Goal: Register for event/course

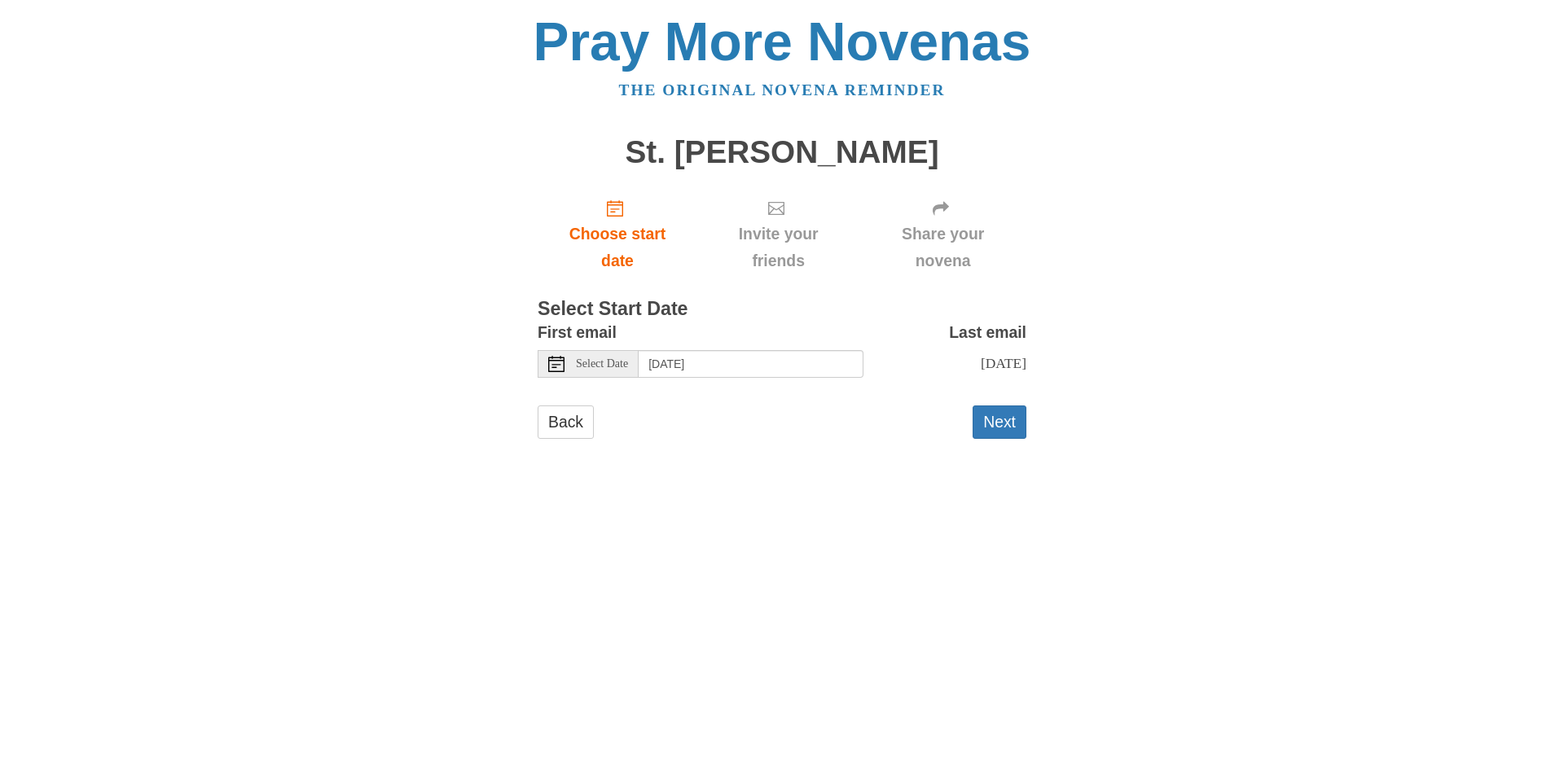
click at [559, 369] on icon at bounding box center [556, 364] width 16 height 16
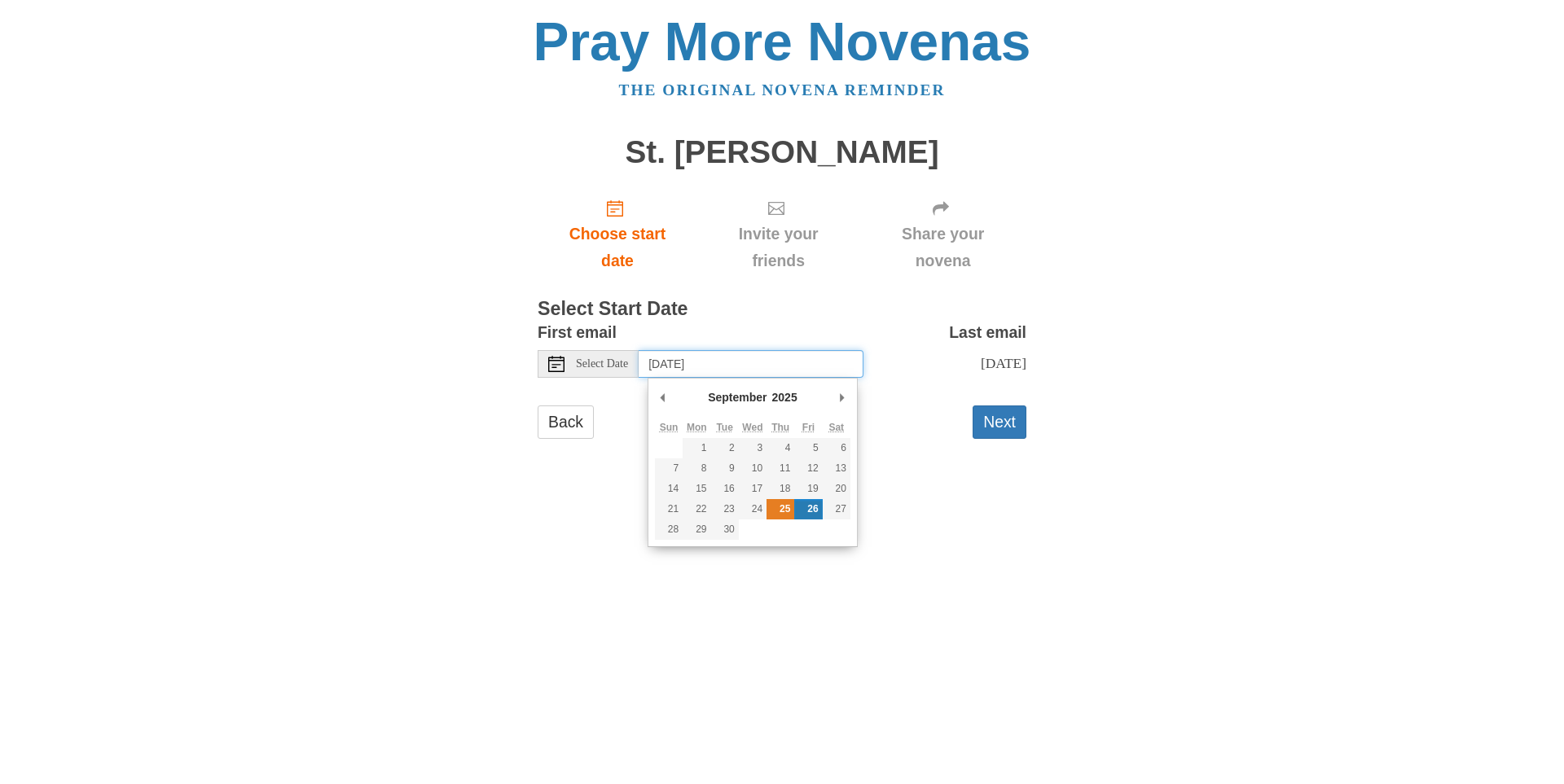
type input "Thursday, September 25th"
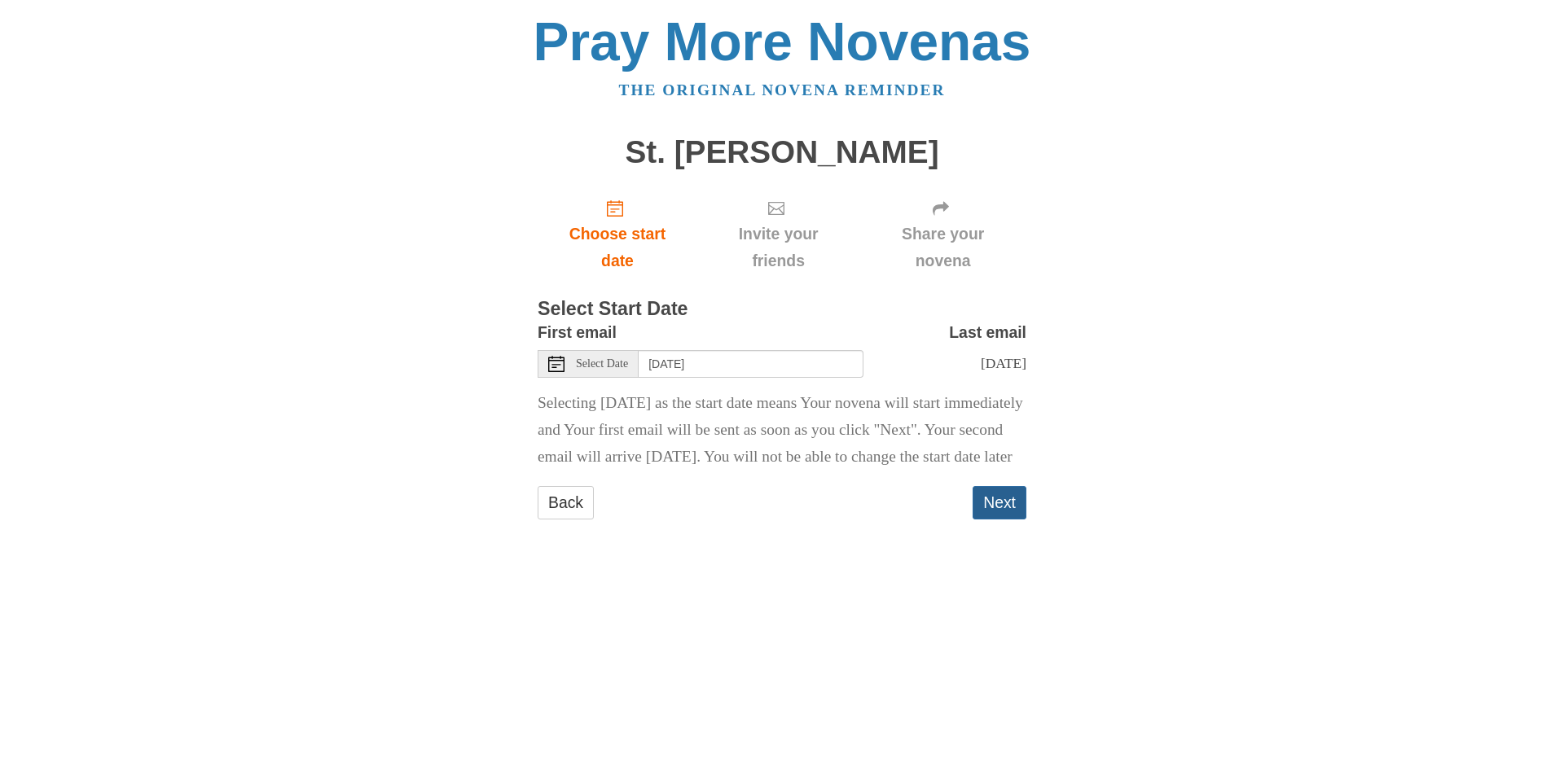
click at [994, 520] on button "Next" at bounding box center [999, 503] width 54 height 34
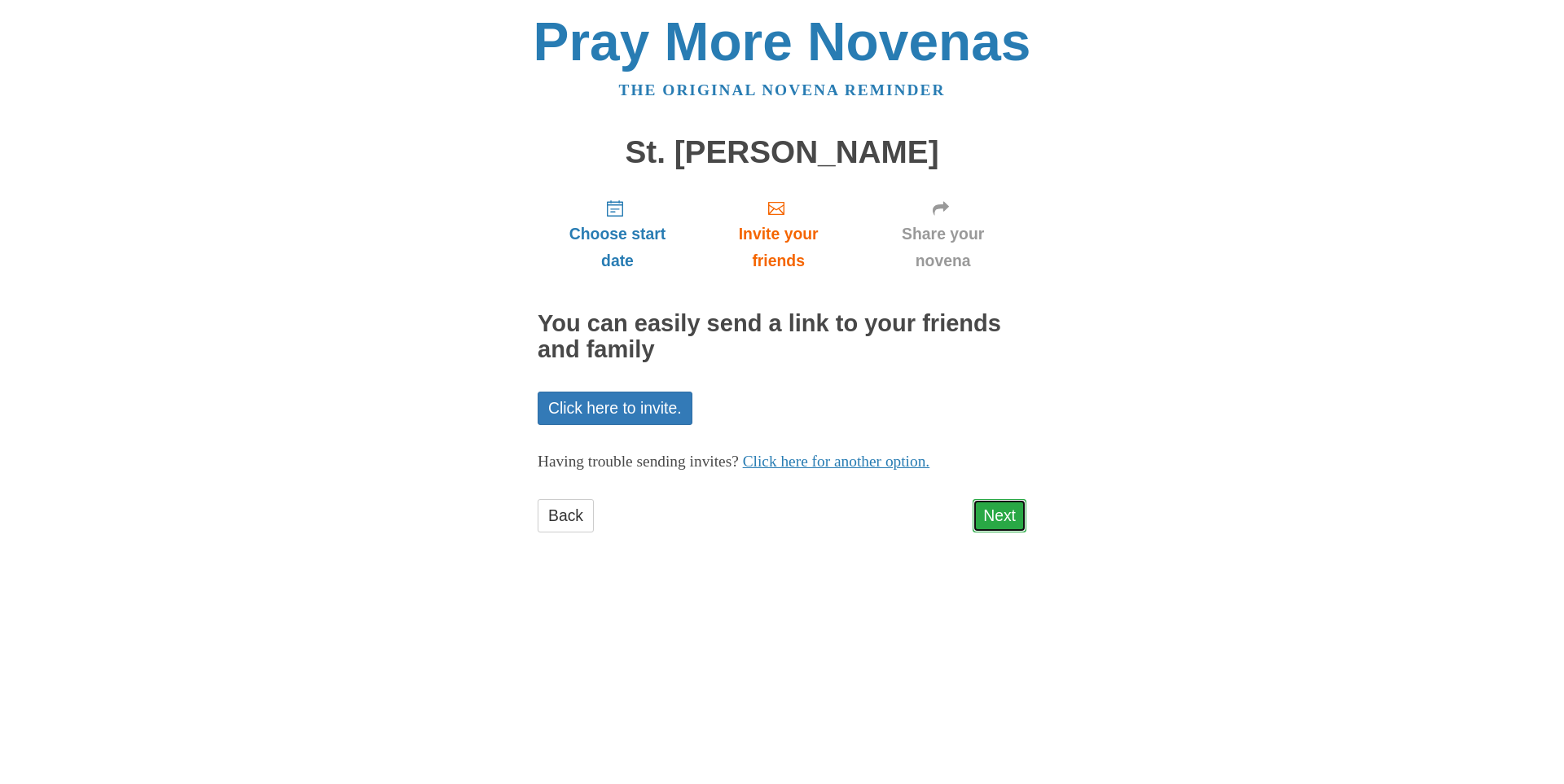
click at [995, 515] on link "Next" at bounding box center [999, 516] width 54 height 34
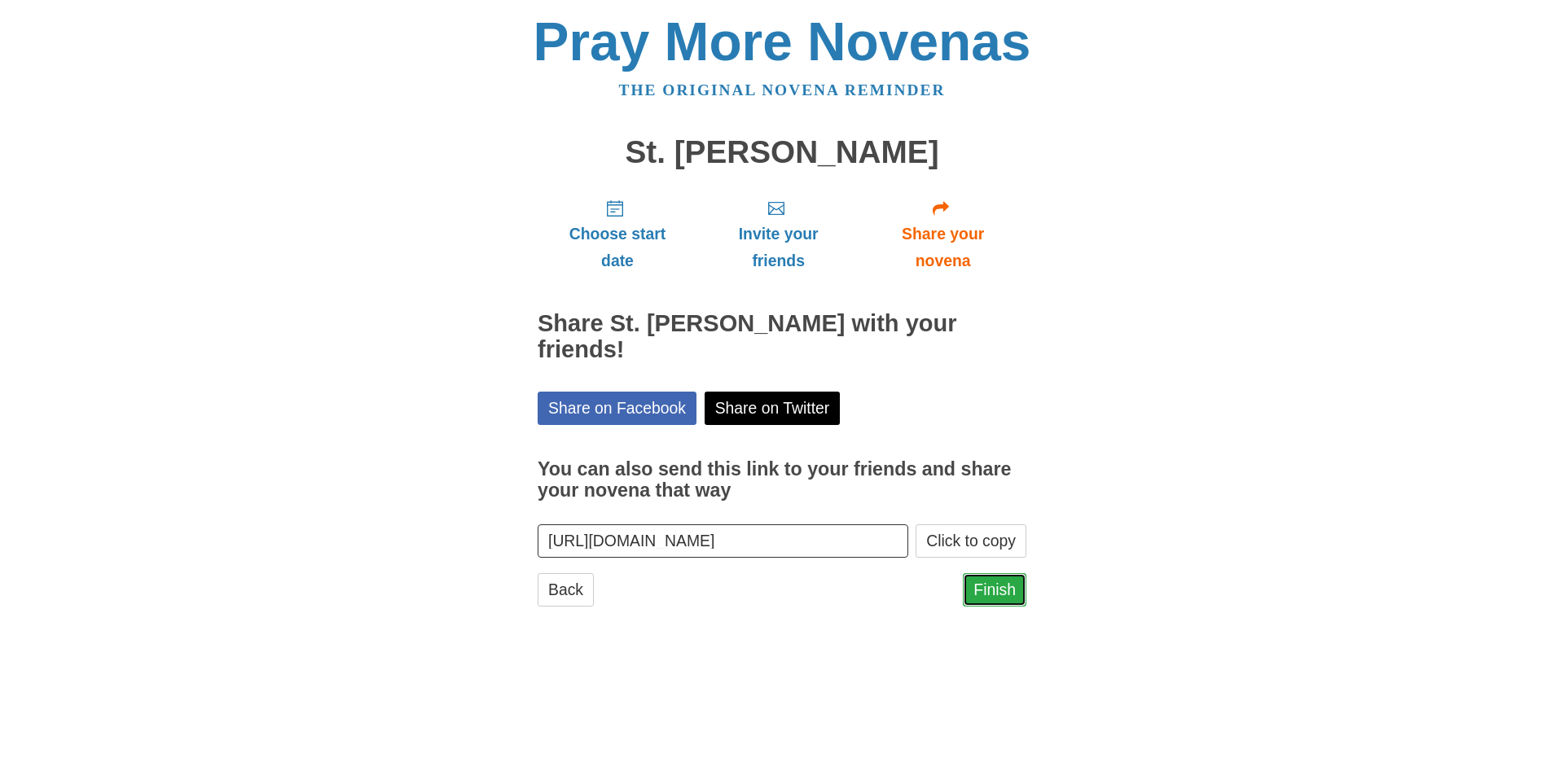
click at [1001, 573] on link "Finish" at bounding box center [994, 590] width 64 height 34
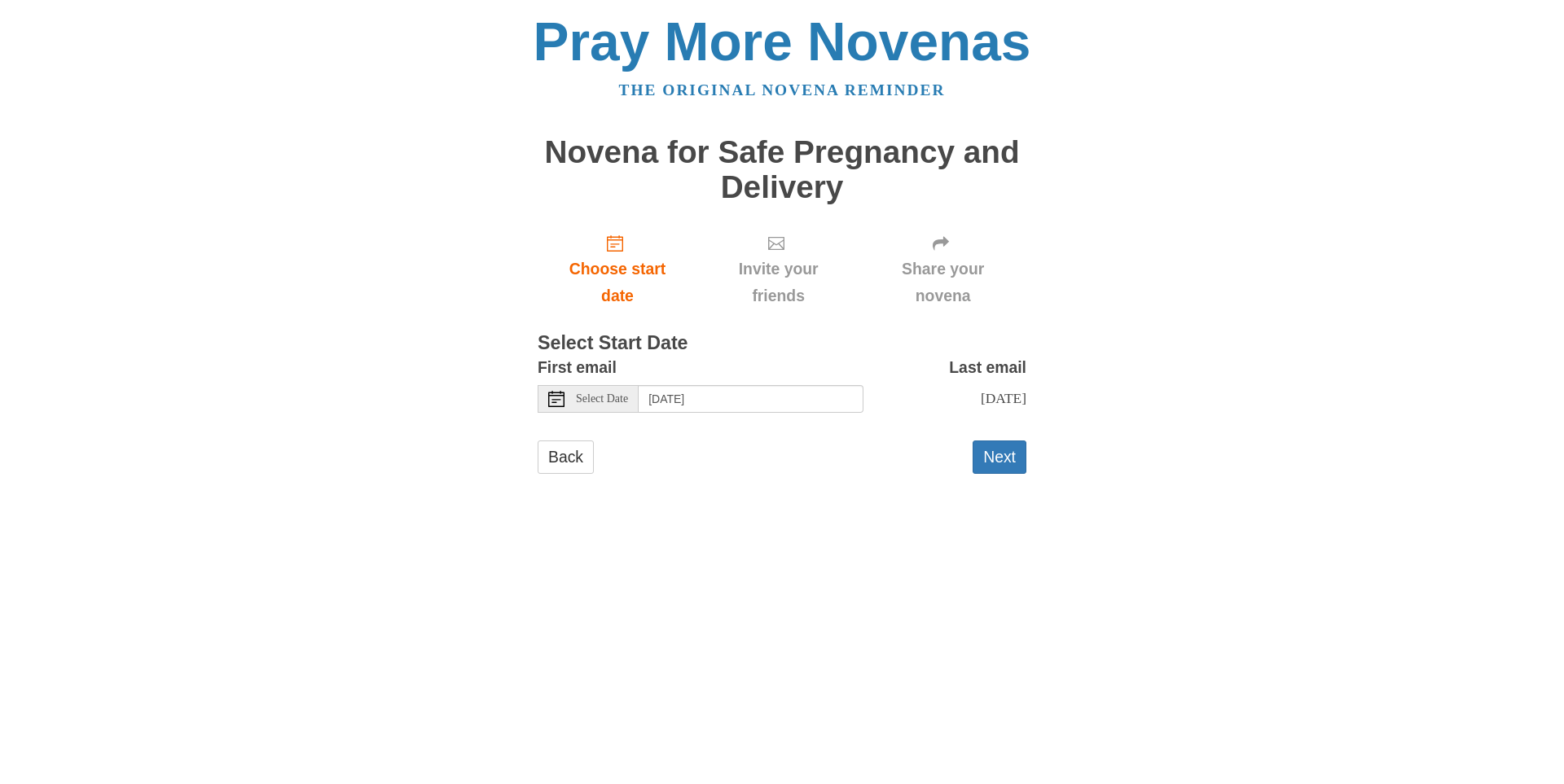
click at [556, 399] on use at bounding box center [556, 399] width 16 height 16
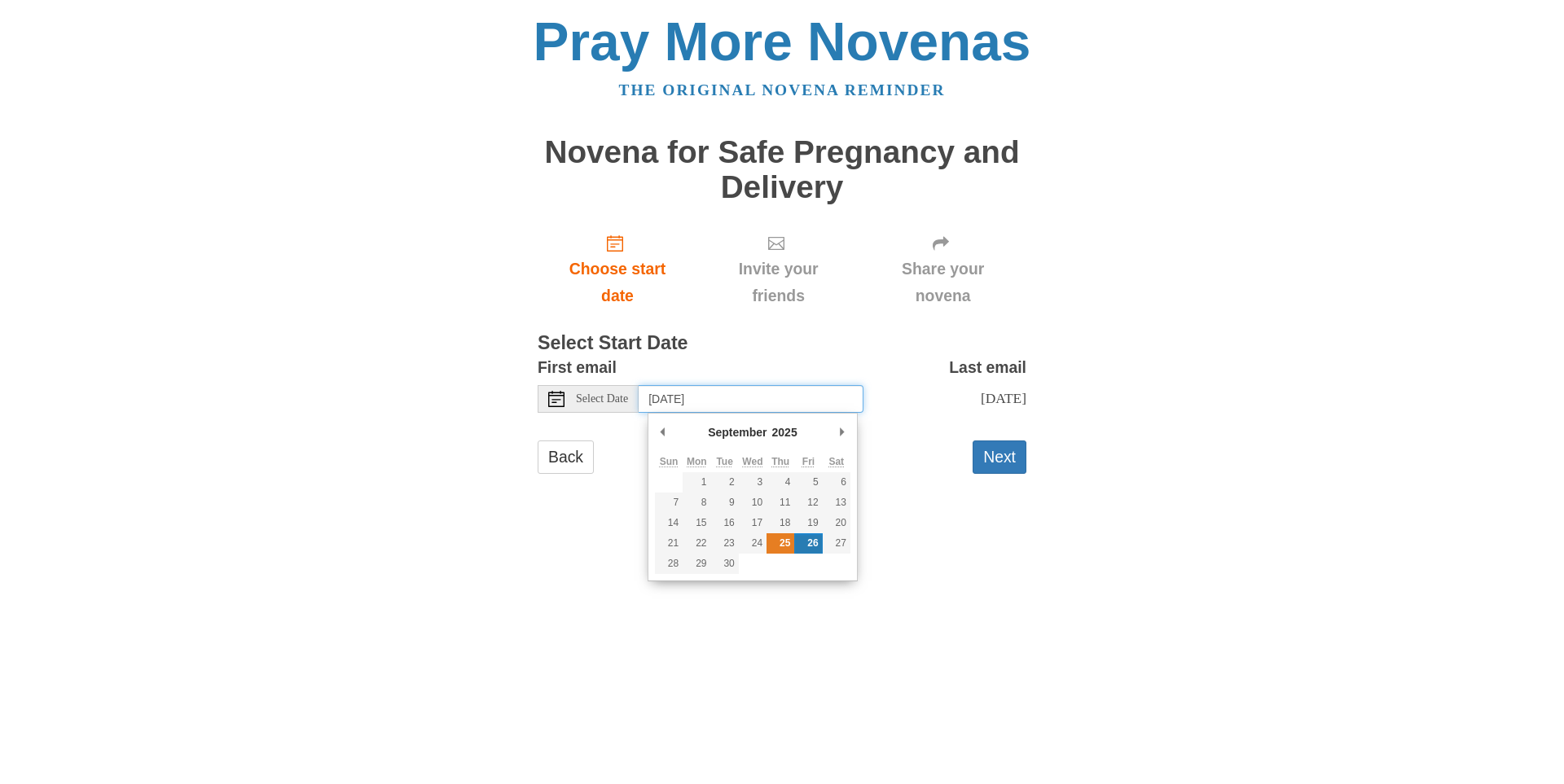
type input "Thursday, September 25th"
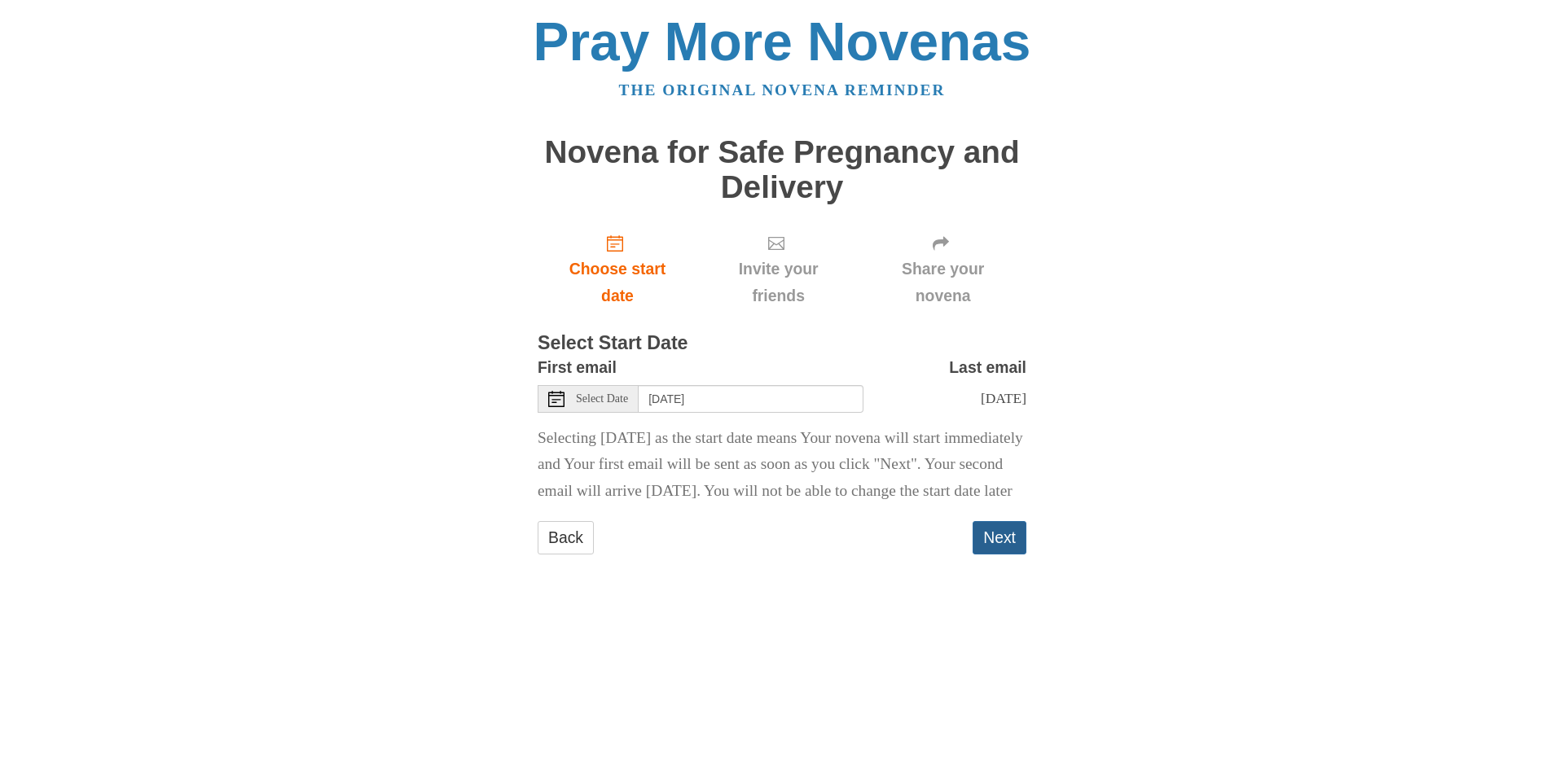
click at [992, 554] on button "Next" at bounding box center [999, 538] width 54 height 34
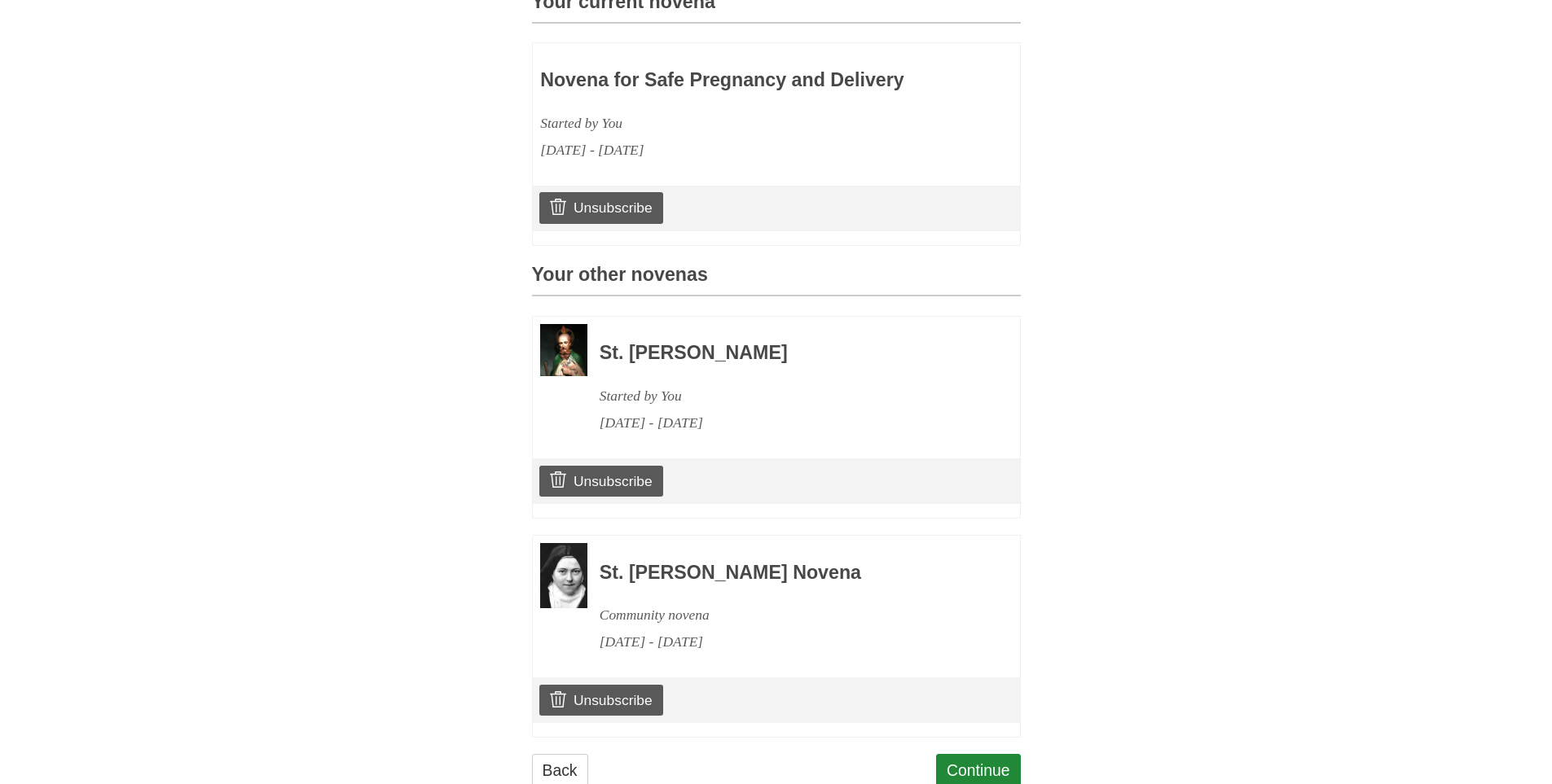
scroll to position [575, 0]
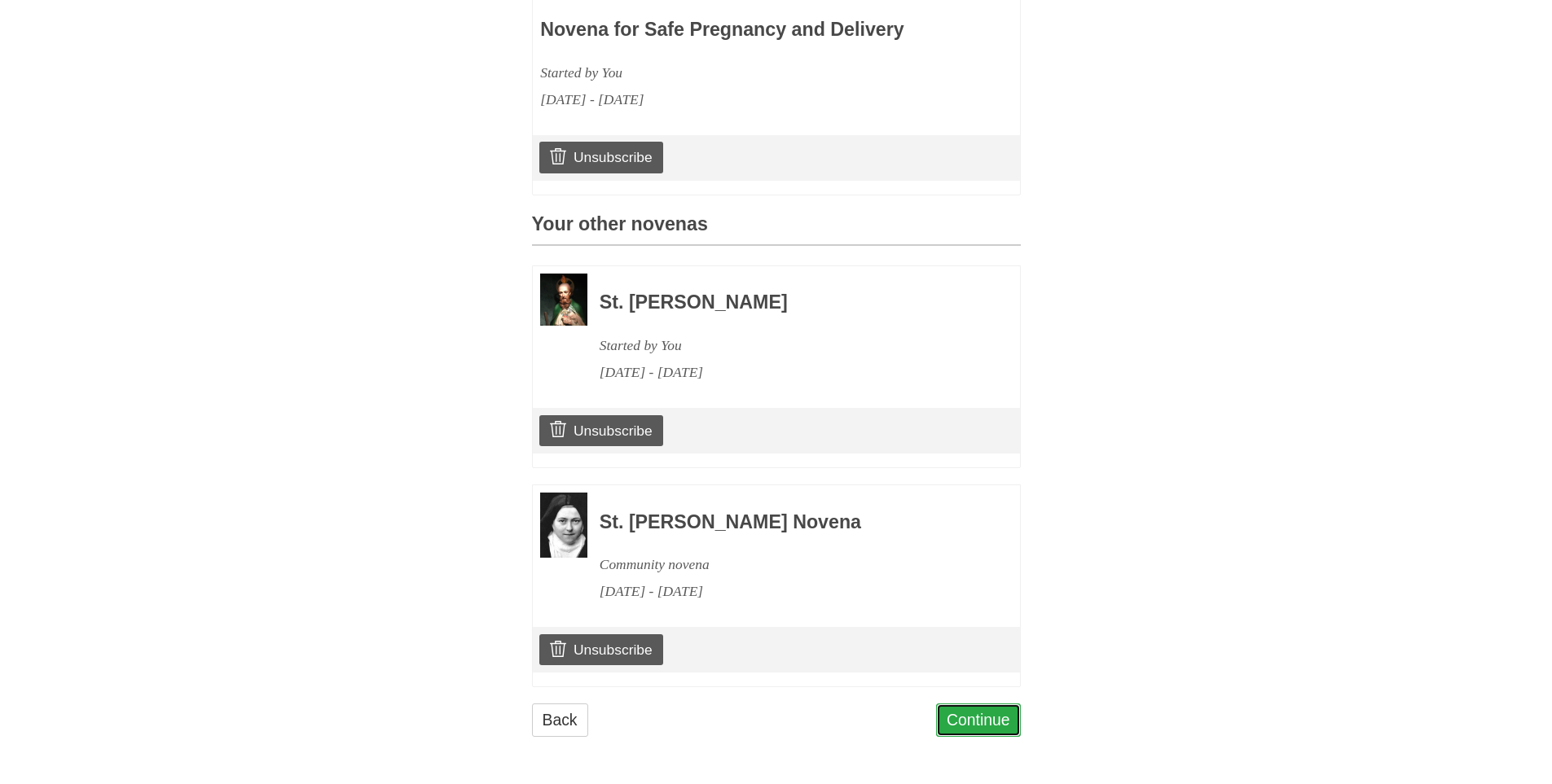
click at [971, 704] on link "Continue" at bounding box center [978, 720] width 84 height 34
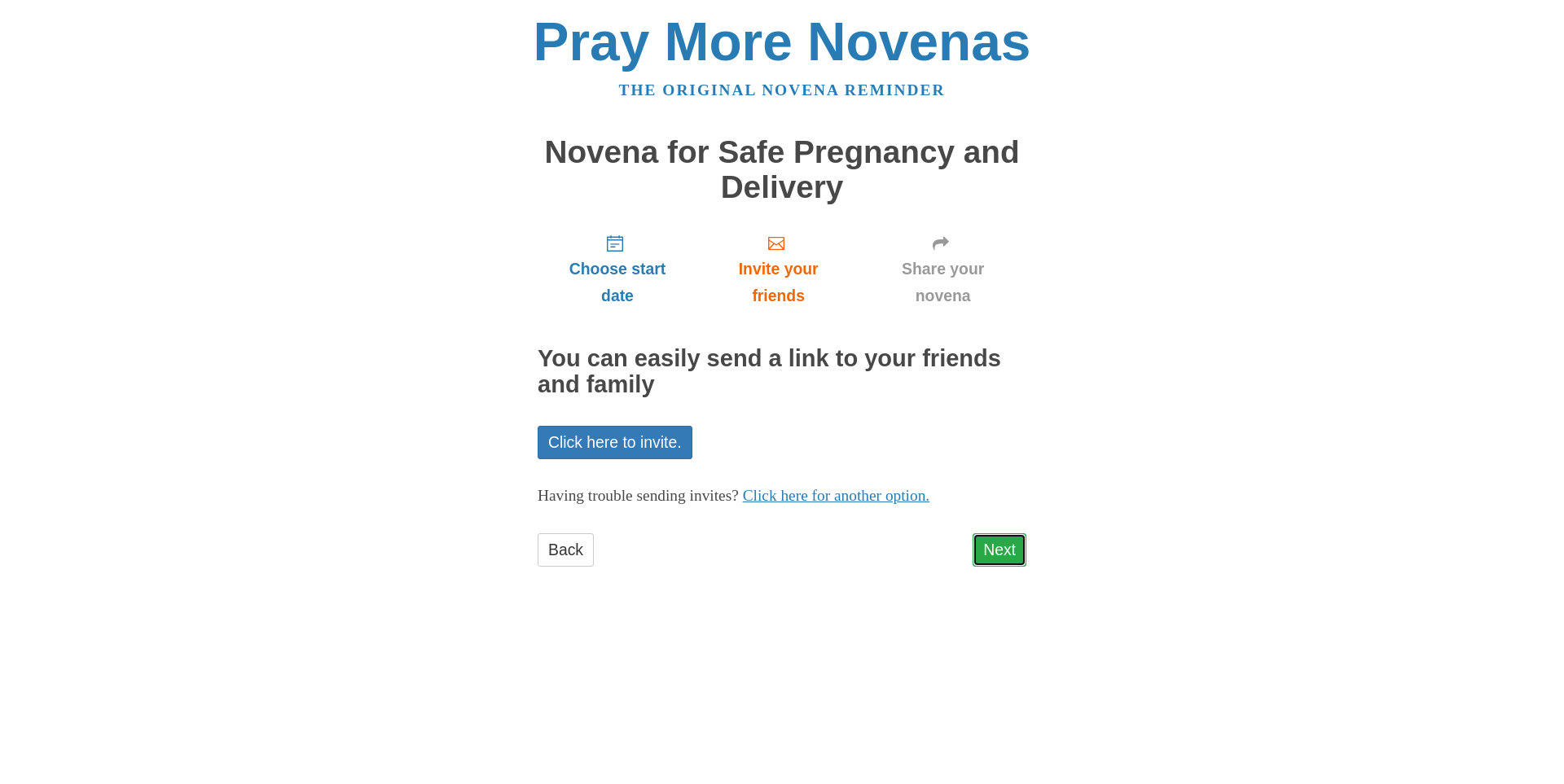
click at [1001, 548] on link "Next" at bounding box center [999, 550] width 54 height 34
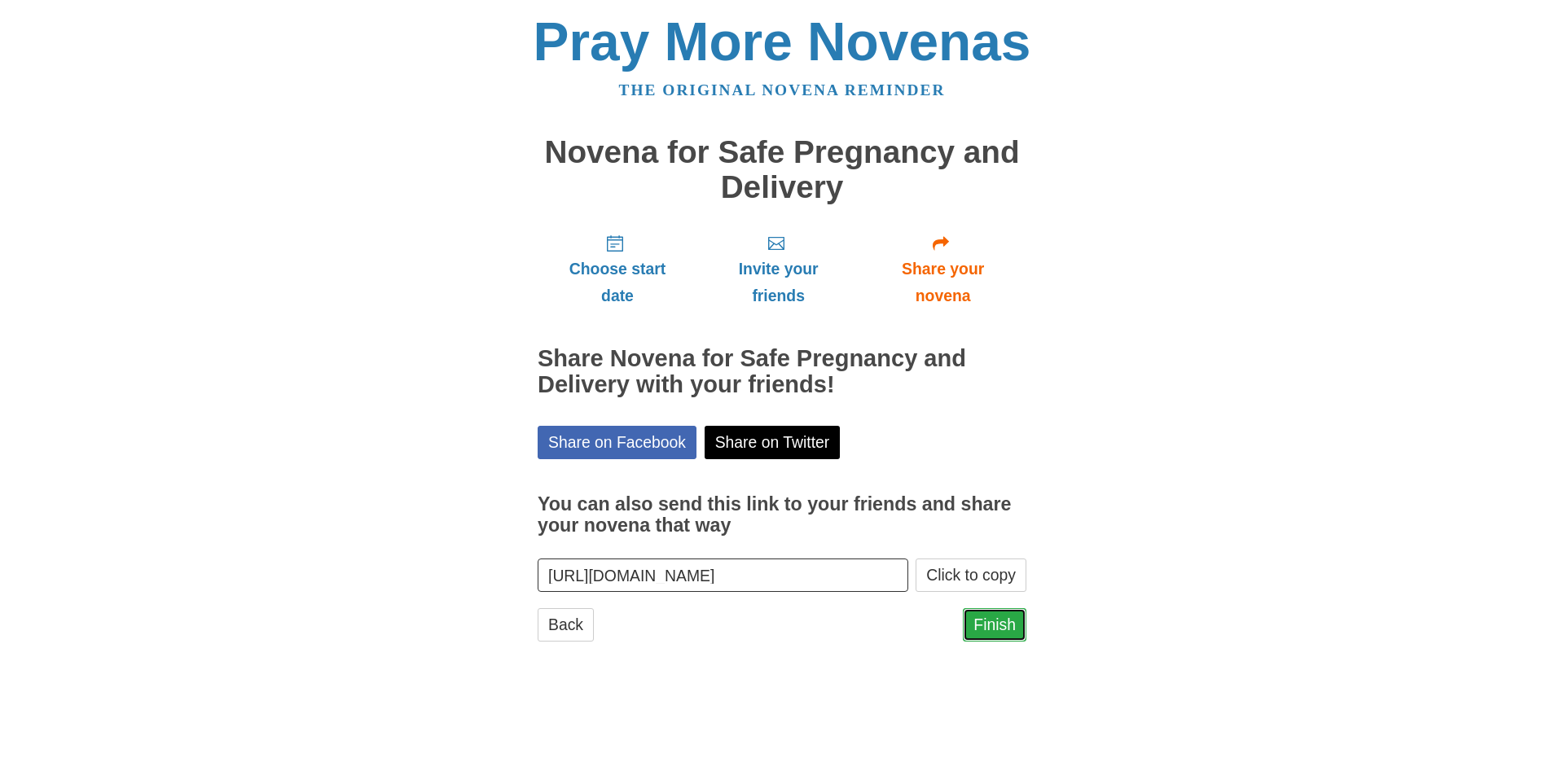
click at [992, 637] on link "Finish" at bounding box center [994, 625] width 64 height 34
